Goal: Task Accomplishment & Management: Use online tool/utility

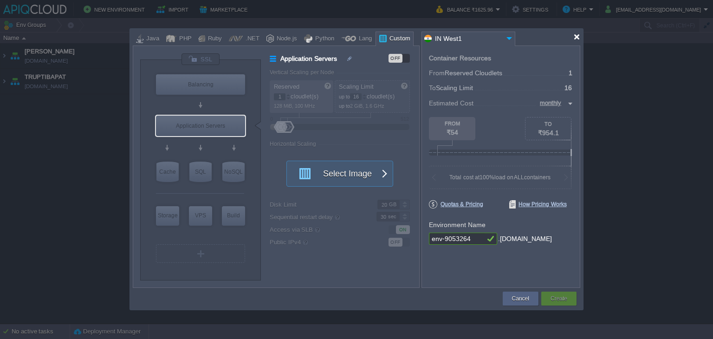
click at [577, 37] on div at bounding box center [577, 36] width 7 height 7
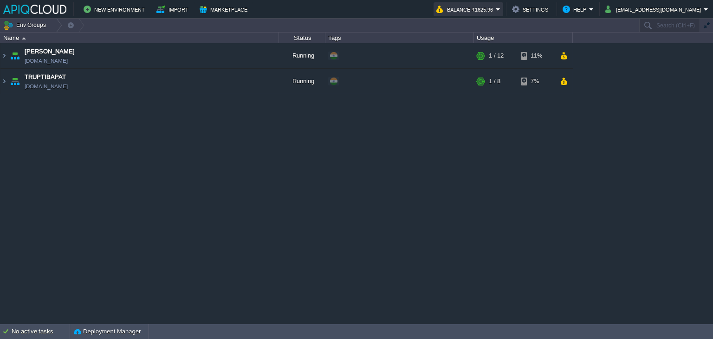
click at [496, 10] on button "Balance ₹1625.96" at bounding box center [466, 9] width 59 height 11
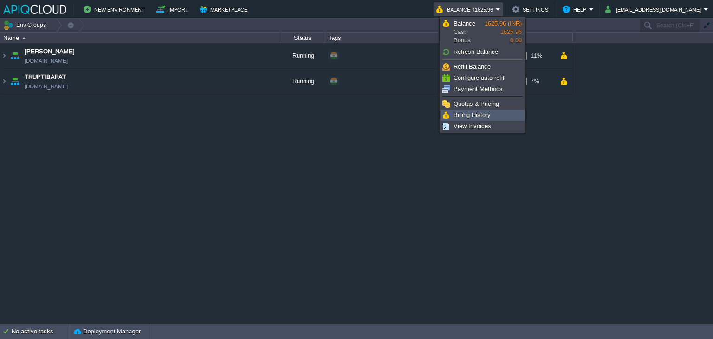
click at [471, 111] on span "Billing History" at bounding box center [472, 114] width 37 height 7
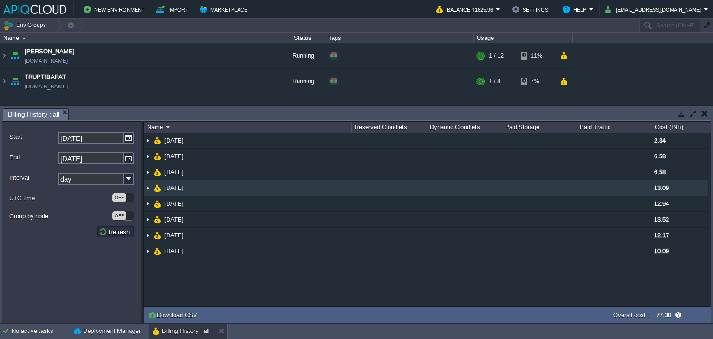
click at [150, 187] on img at bounding box center [147, 187] width 7 height 15
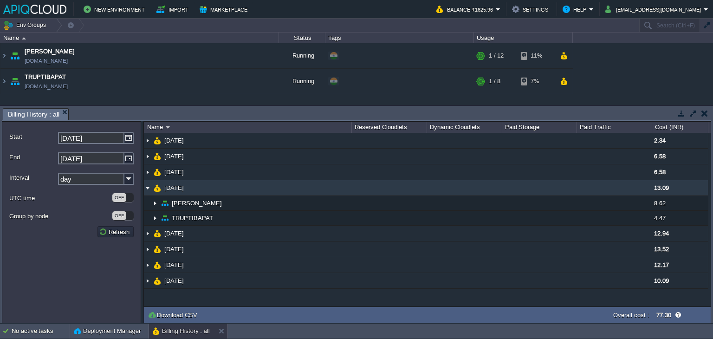
click at [150, 187] on img at bounding box center [147, 187] width 7 height 15
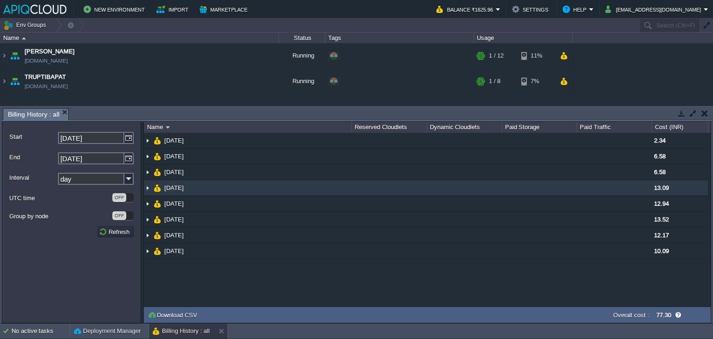
click at [147, 190] on img at bounding box center [147, 187] width 7 height 15
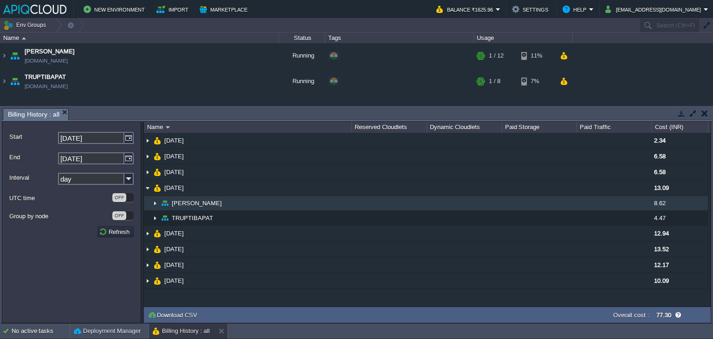
click at [155, 203] on img at bounding box center [154, 203] width 7 height 14
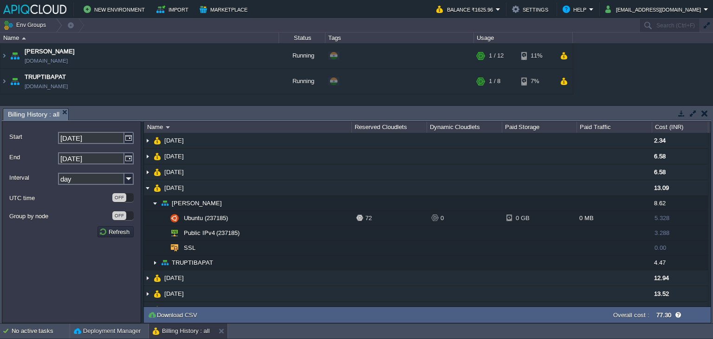
click at [708, 109] on button "button" at bounding box center [705, 113] width 7 height 8
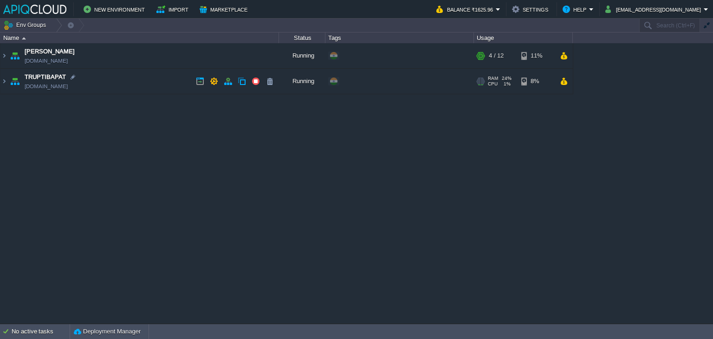
click at [143, 82] on td "TRUPTIBAPAT [DOMAIN_NAME]" at bounding box center [139, 82] width 279 height 26
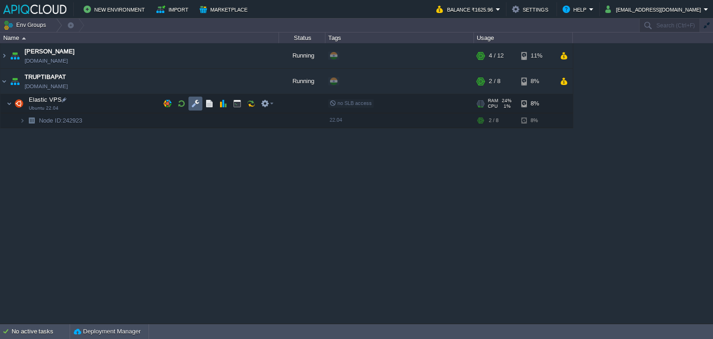
click at [197, 103] on button "button" at bounding box center [195, 103] width 8 height 8
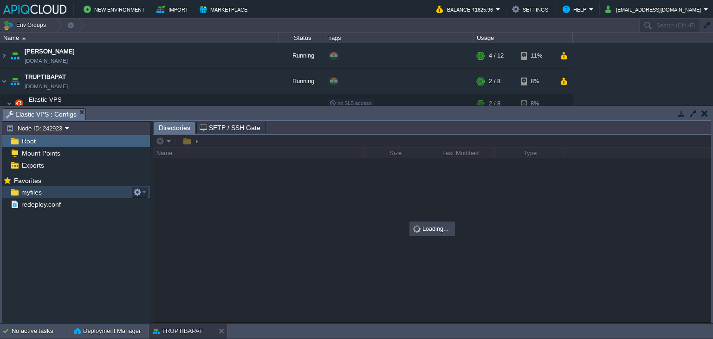
click at [33, 190] on span "myfiles" at bounding box center [32, 192] width 24 height 8
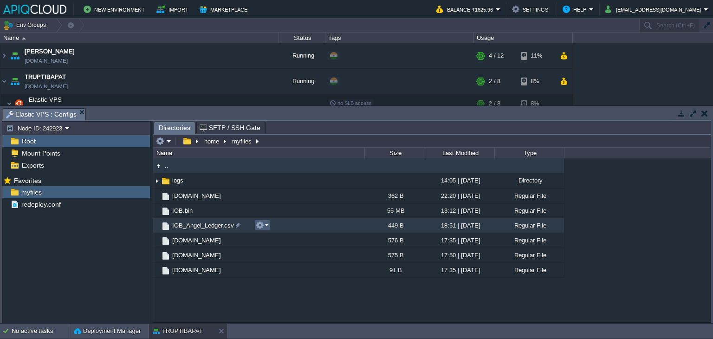
click at [266, 228] on em at bounding box center [262, 225] width 13 height 8
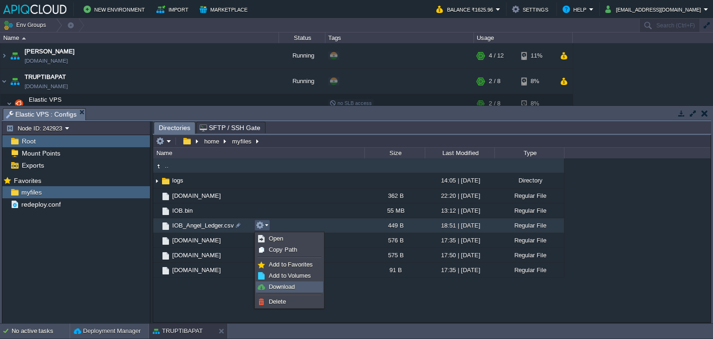
click at [279, 287] on span "Download" at bounding box center [282, 286] width 26 height 7
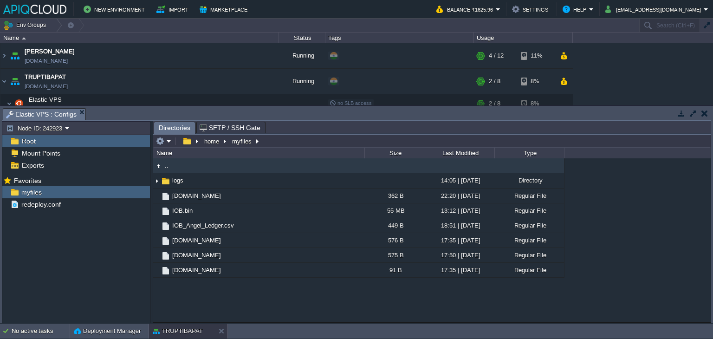
click at [707, 114] on button "button" at bounding box center [705, 113] width 7 height 8
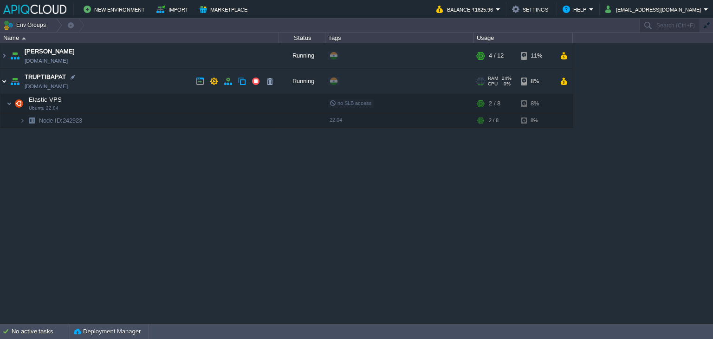
click at [4, 78] on img at bounding box center [3, 81] width 7 height 25
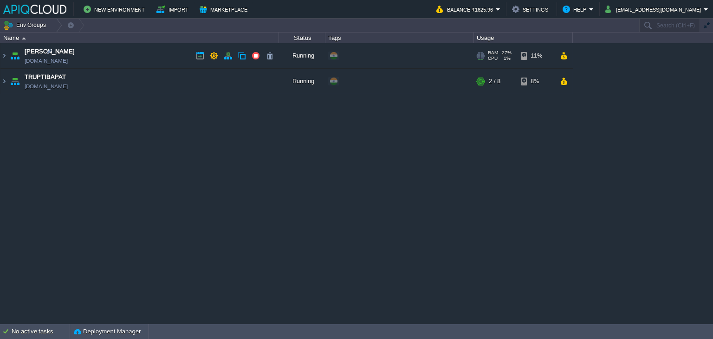
click at [139, 56] on td "Anand [DOMAIN_NAME]" at bounding box center [139, 56] width 279 height 26
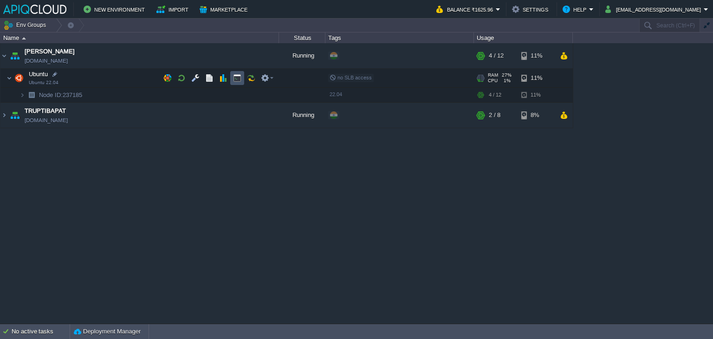
click at [235, 77] on button "button" at bounding box center [237, 78] width 8 height 8
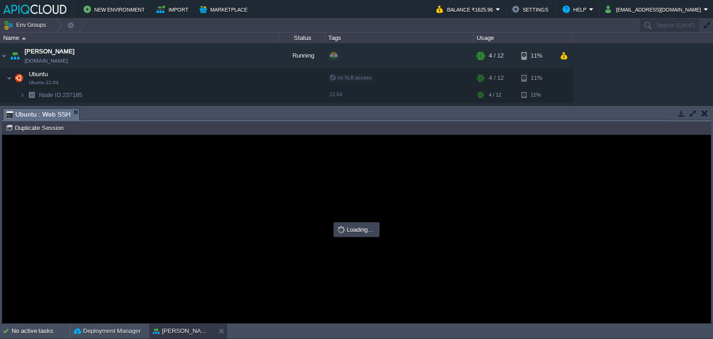
type input "#000000"
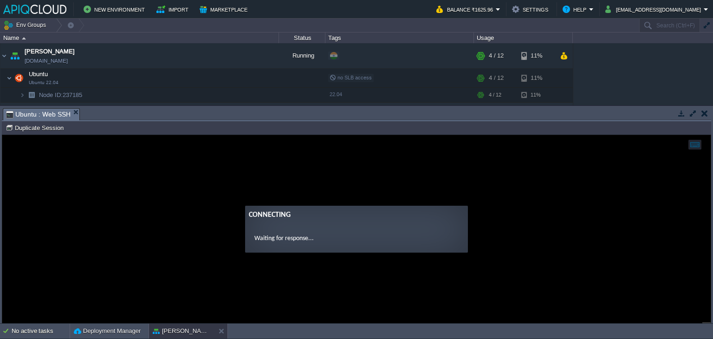
click at [708, 116] on td at bounding box center [705, 113] width 12 height 11
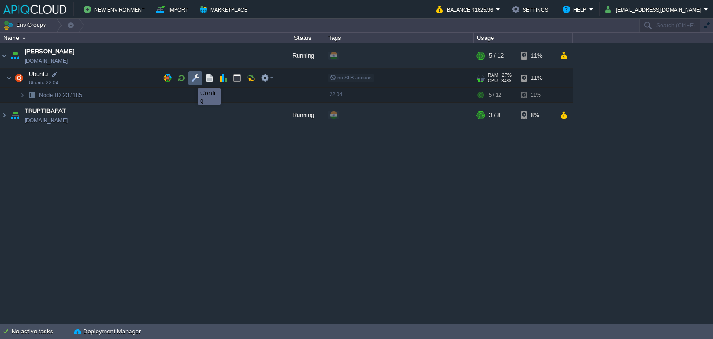
click at [199, 77] on button "button" at bounding box center [195, 78] width 8 height 8
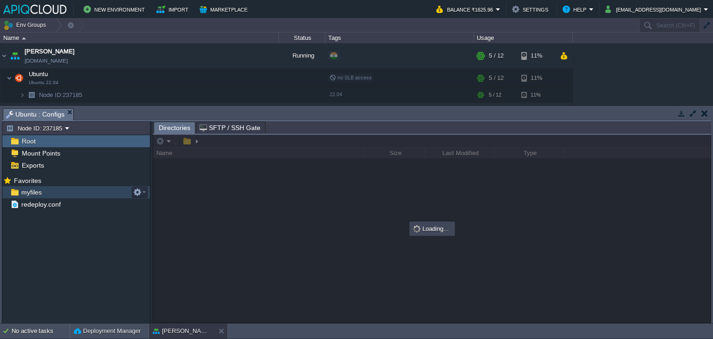
click at [35, 192] on span "myfiles" at bounding box center [32, 192] width 24 height 8
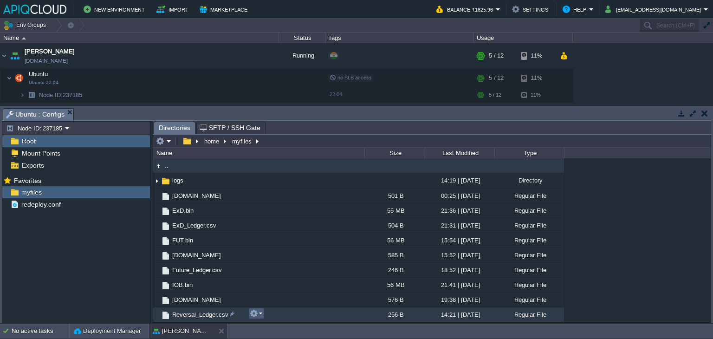
click at [261, 314] on em at bounding box center [256, 313] width 13 height 8
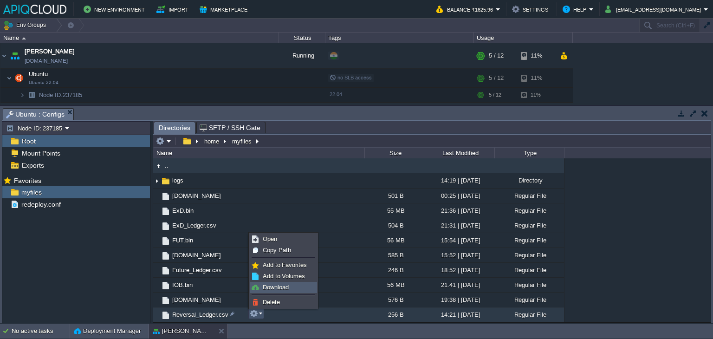
click at [283, 286] on span "Download" at bounding box center [276, 287] width 26 height 7
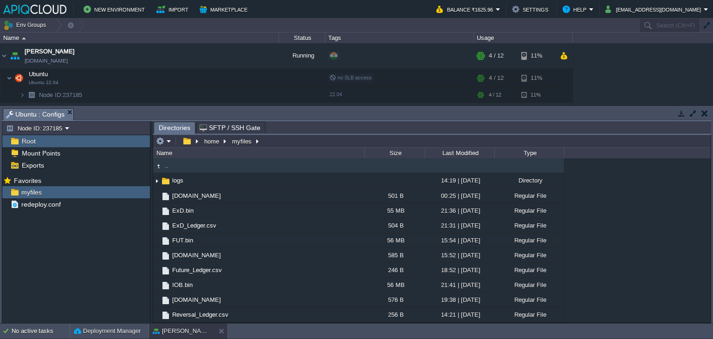
click at [706, 110] on button "button" at bounding box center [705, 113] width 7 height 8
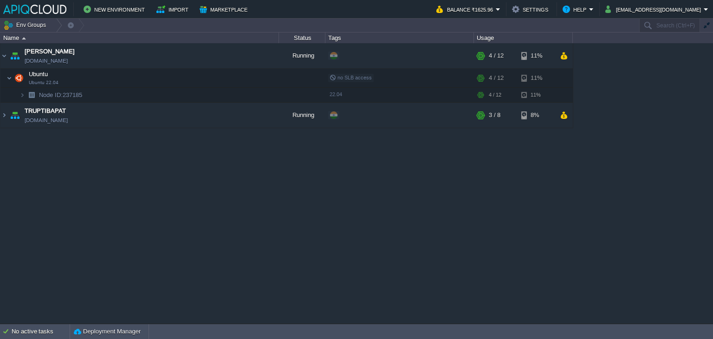
click at [476, 209] on div "Anand [DOMAIN_NAME] Running + Add to Env Group RAM 28% CPU 1% 4 / 12 11% Ubuntu…" at bounding box center [356, 183] width 713 height 281
